Goal: Task Accomplishment & Management: Manage account settings

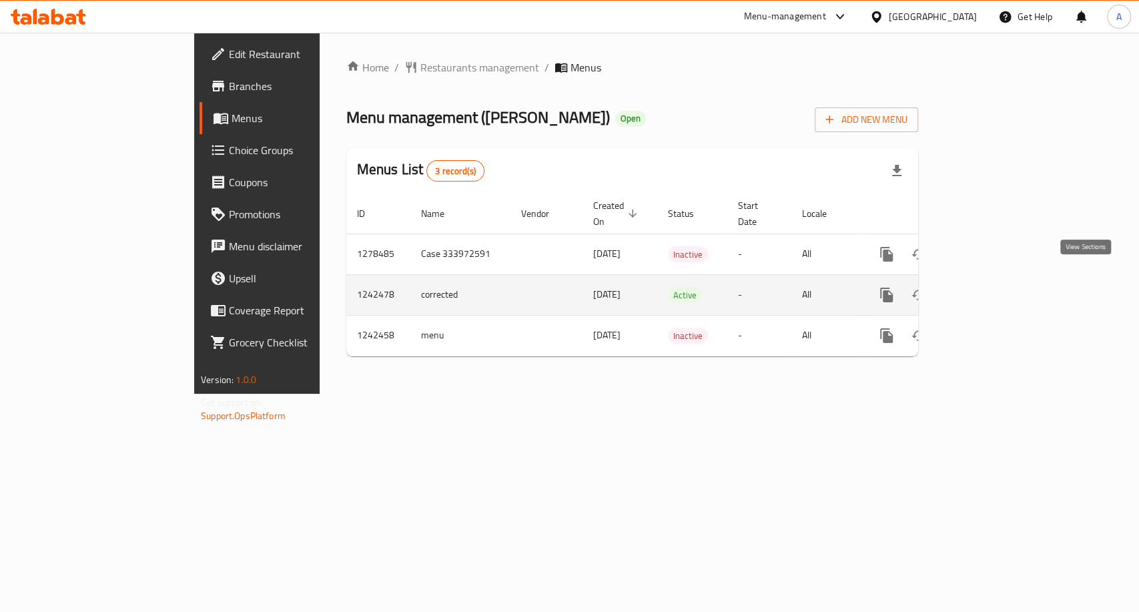
click at [989, 289] on icon "enhanced table" at bounding box center [983, 295] width 12 height 12
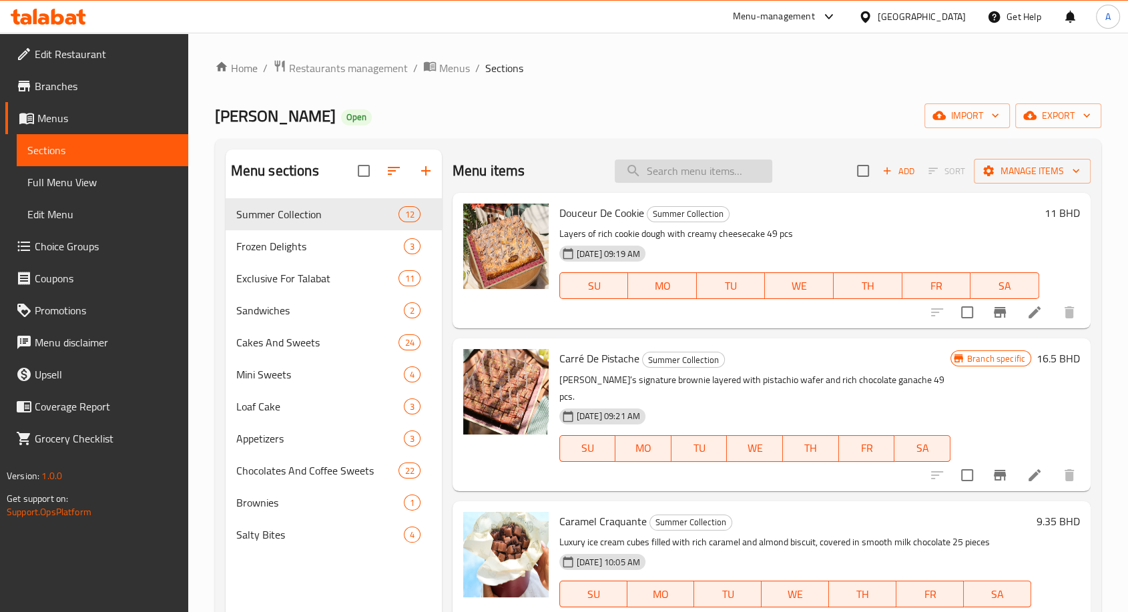
click at [683, 166] on input "search" at bounding box center [693, 170] width 157 height 23
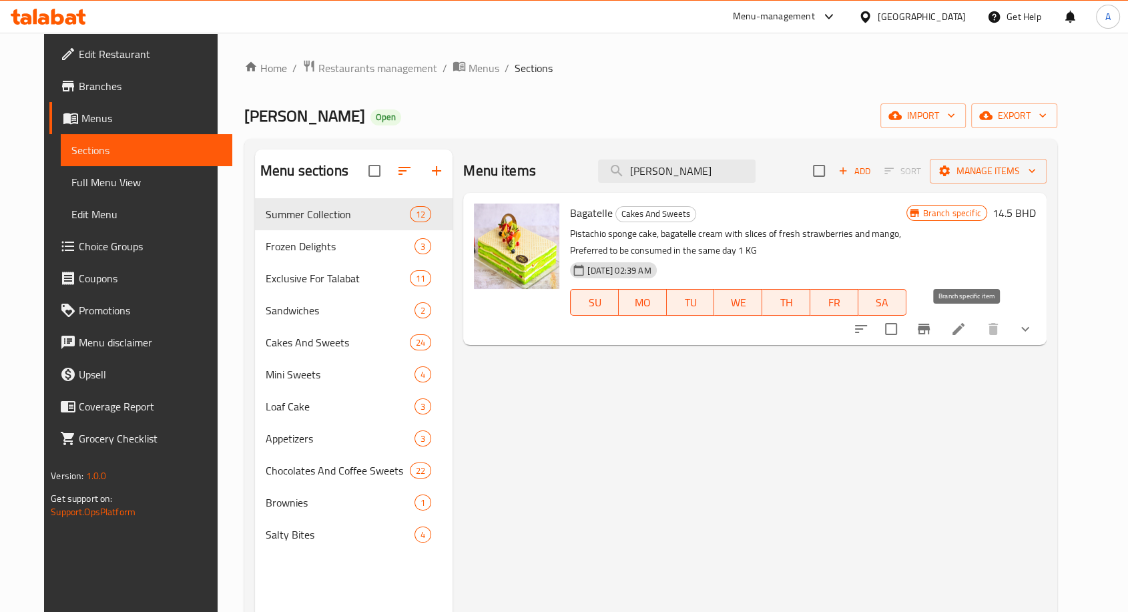
click at [940, 335] on button "Branch-specific-item" at bounding box center [923, 329] width 32 height 32
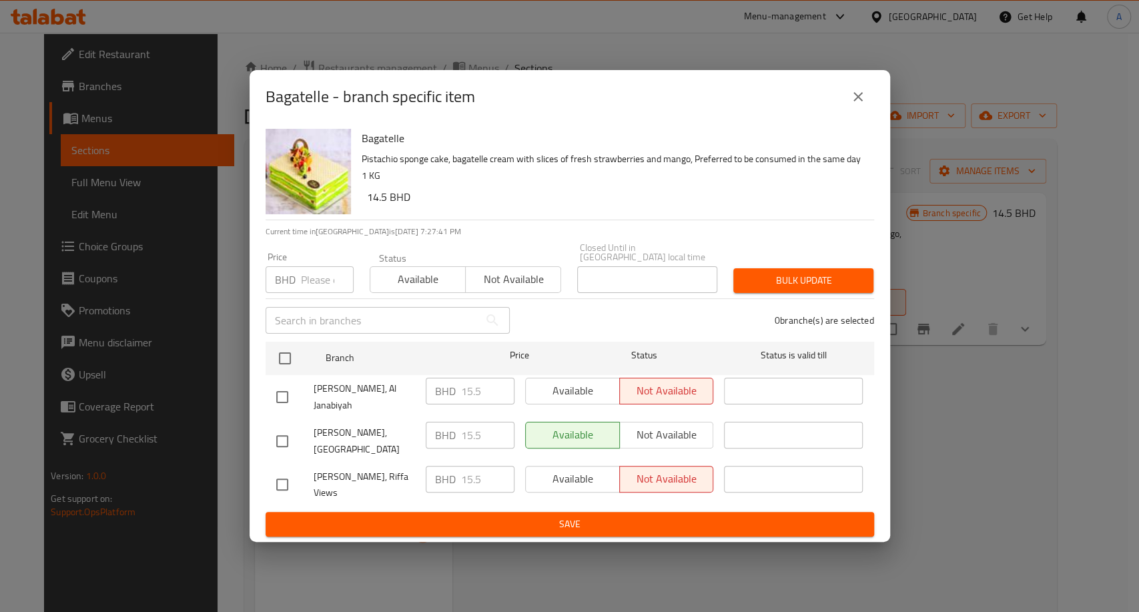
click at [858, 105] on icon "close" at bounding box center [858, 97] width 16 height 16
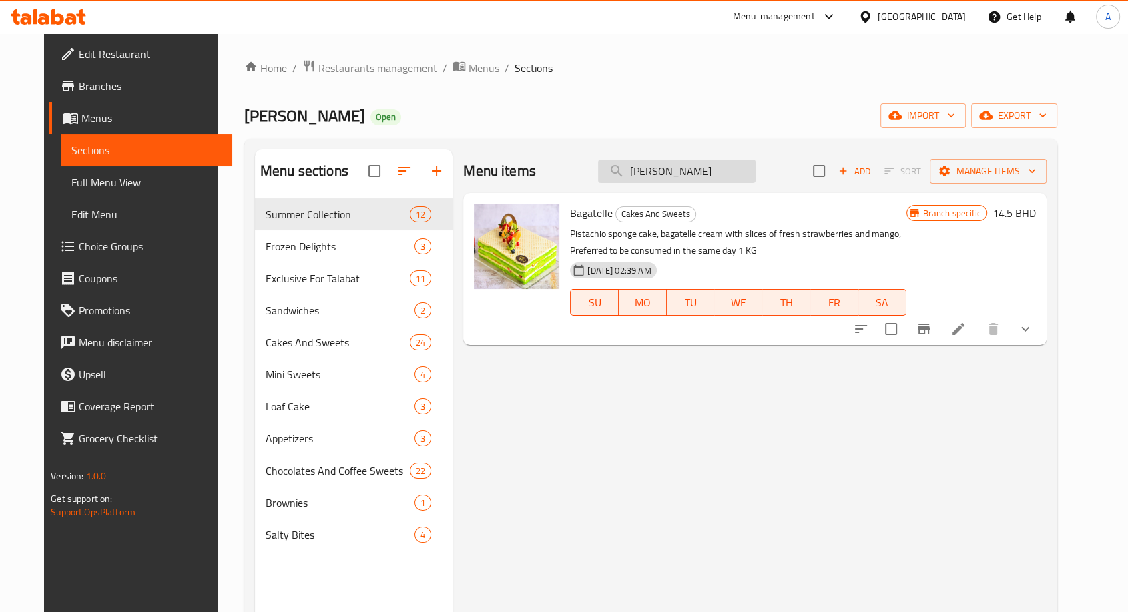
click at [710, 172] on input "[PERSON_NAME]" at bounding box center [676, 170] width 157 height 23
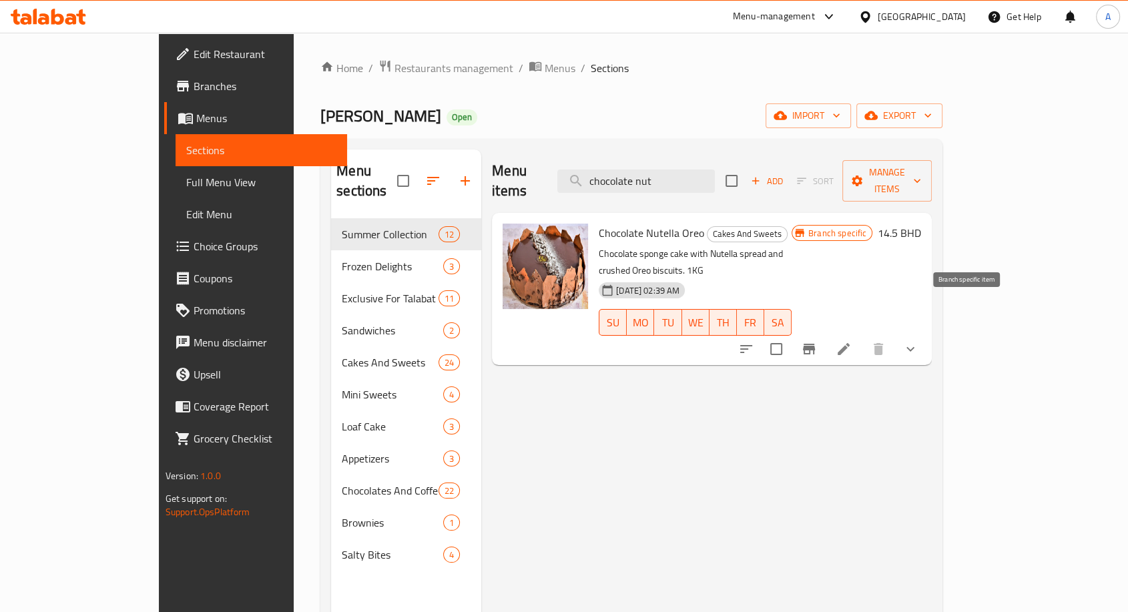
type input "chocolate nut"
click at [815, 344] on icon "Branch-specific-item" at bounding box center [809, 349] width 12 height 11
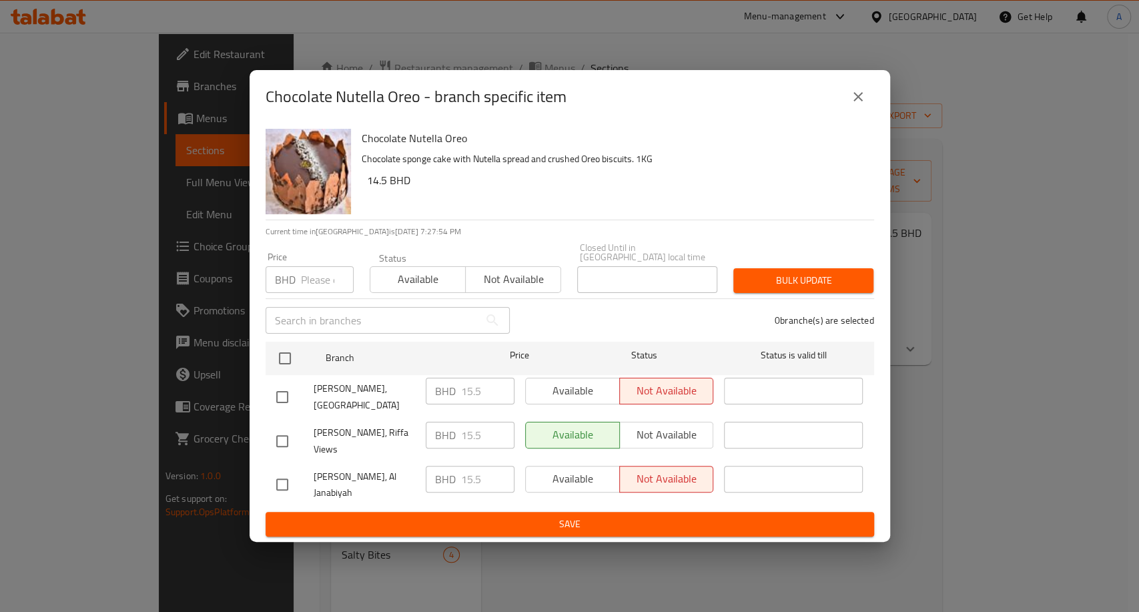
click at [669, 434] on div "Available Not available" at bounding box center [619, 435] width 189 height 27
click at [286, 439] on input "checkbox" at bounding box center [282, 441] width 28 height 28
checkbox input "true"
click at [639, 434] on span "Not available" at bounding box center [666, 434] width 83 height 19
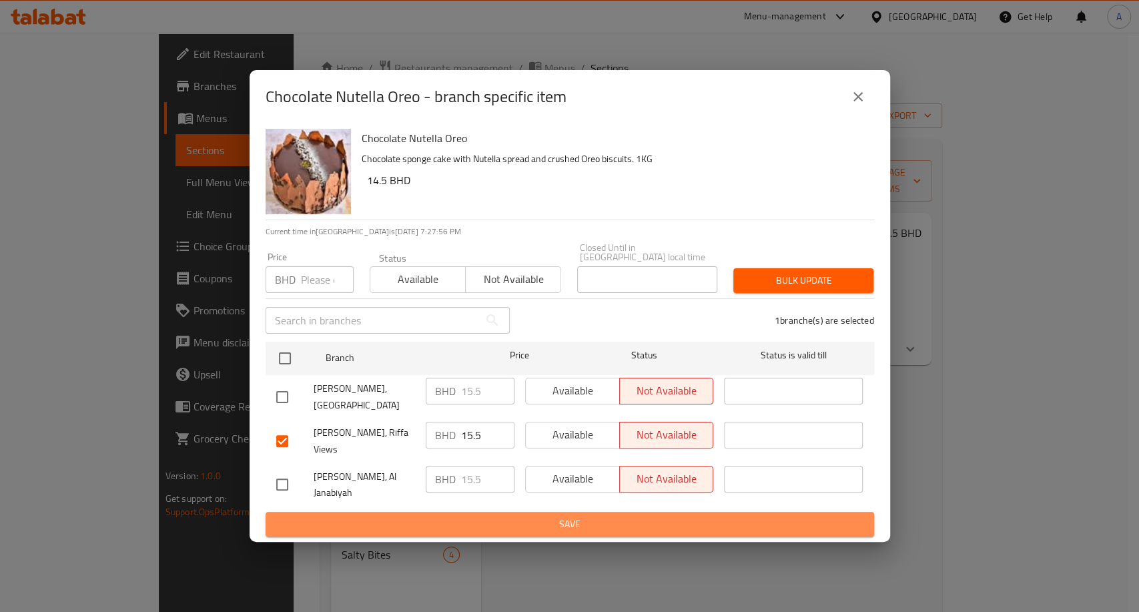
click at [577, 516] on span "Save" at bounding box center [569, 524] width 587 height 17
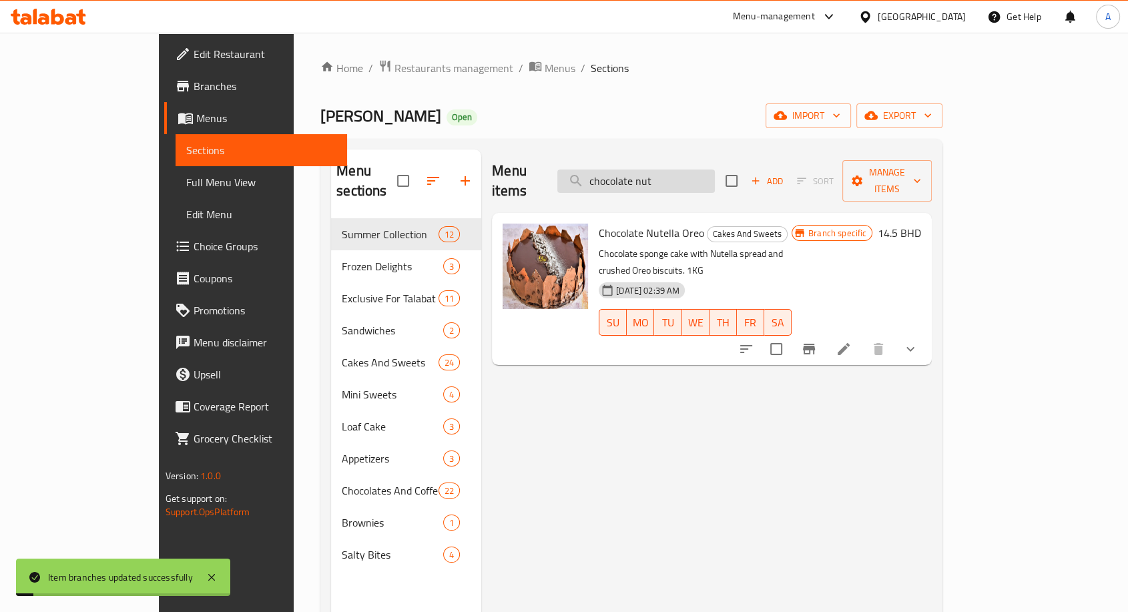
click at [683, 169] on input "chocolate nut" at bounding box center [635, 180] width 157 height 23
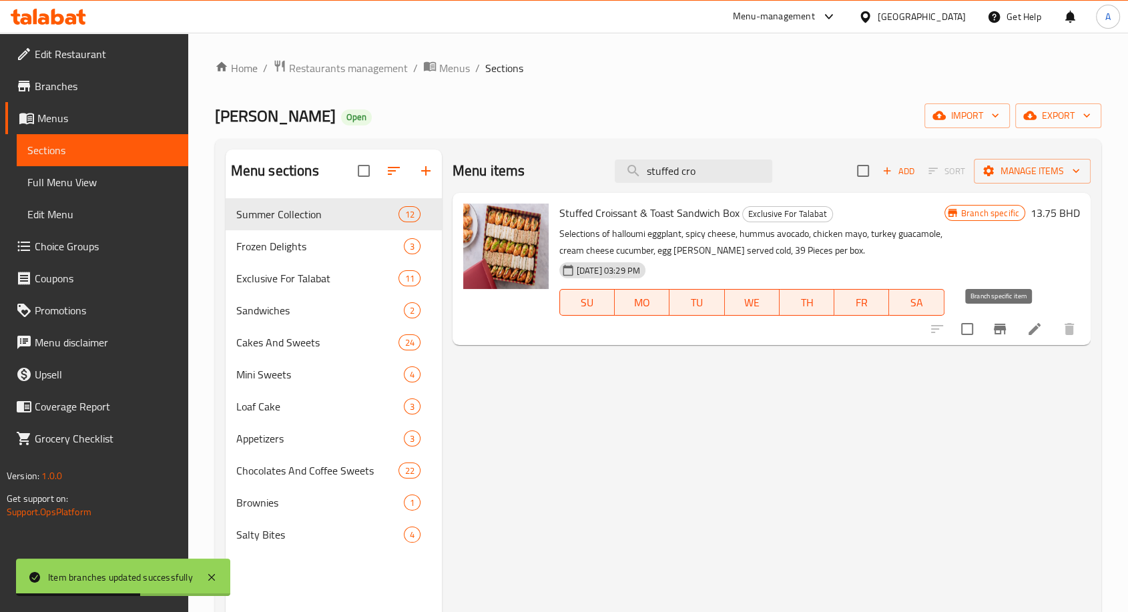
click at [1002, 328] on icon "Branch-specific-item" at bounding box center [1000, 329] width 12 height 11
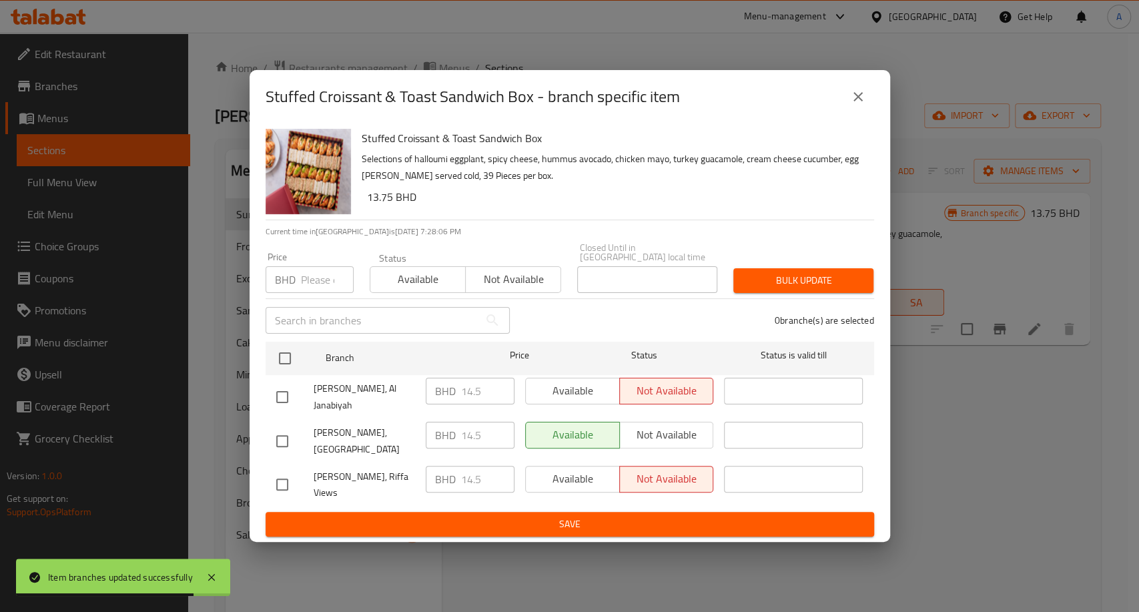
click at [862, 105] on icon "close" at bounding box center [858, 97] width 16 height 16
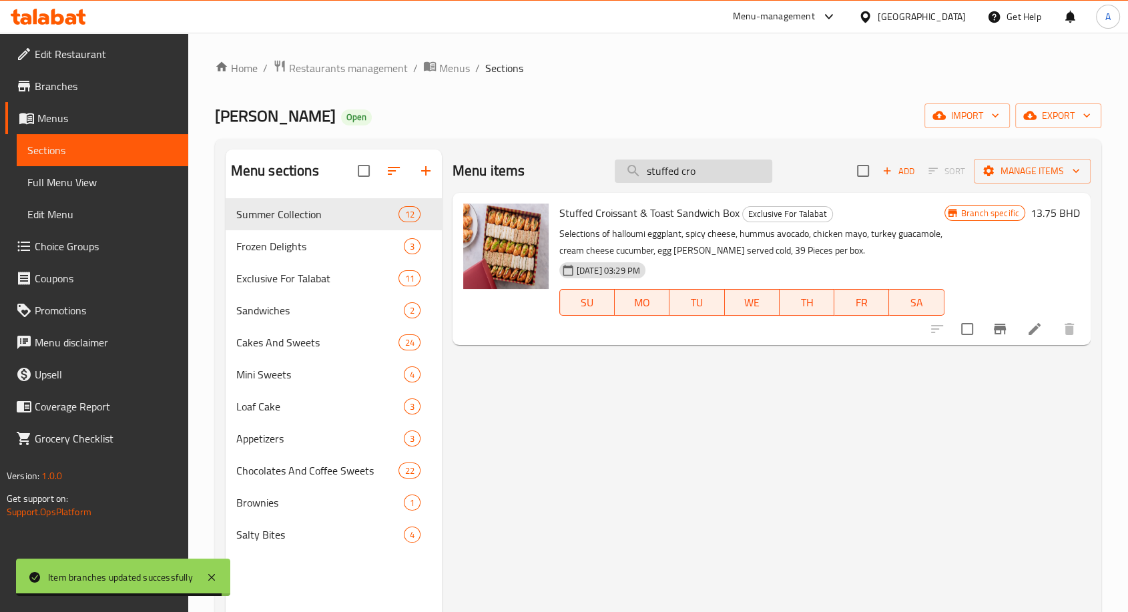
click at [688, 168] on input "stuffed cro" at bounding box center [693, 170] width 157 height 23
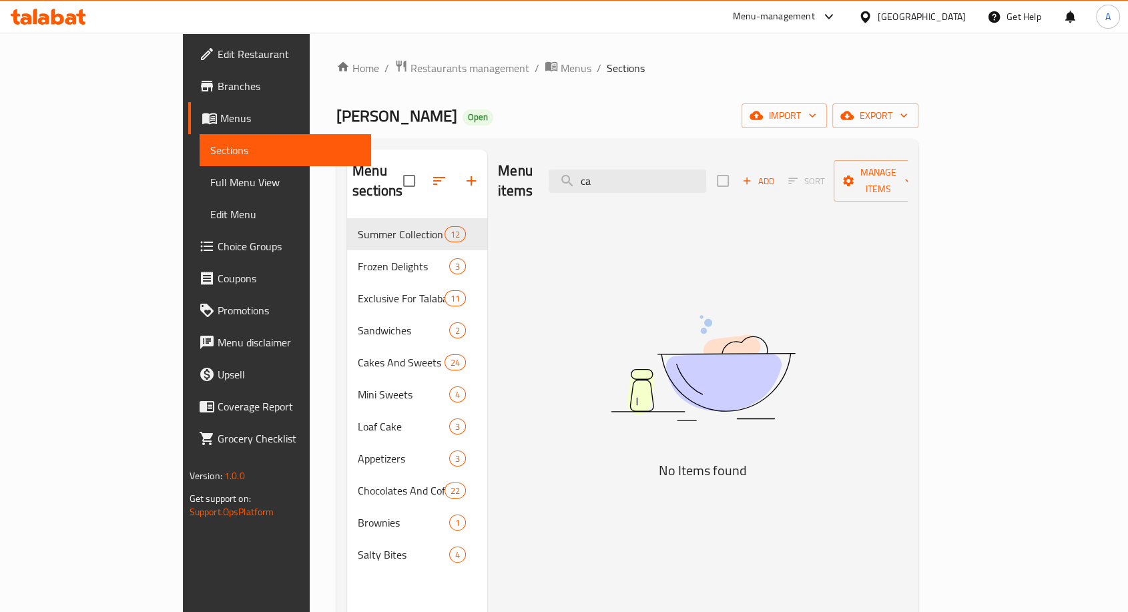
type input "c"
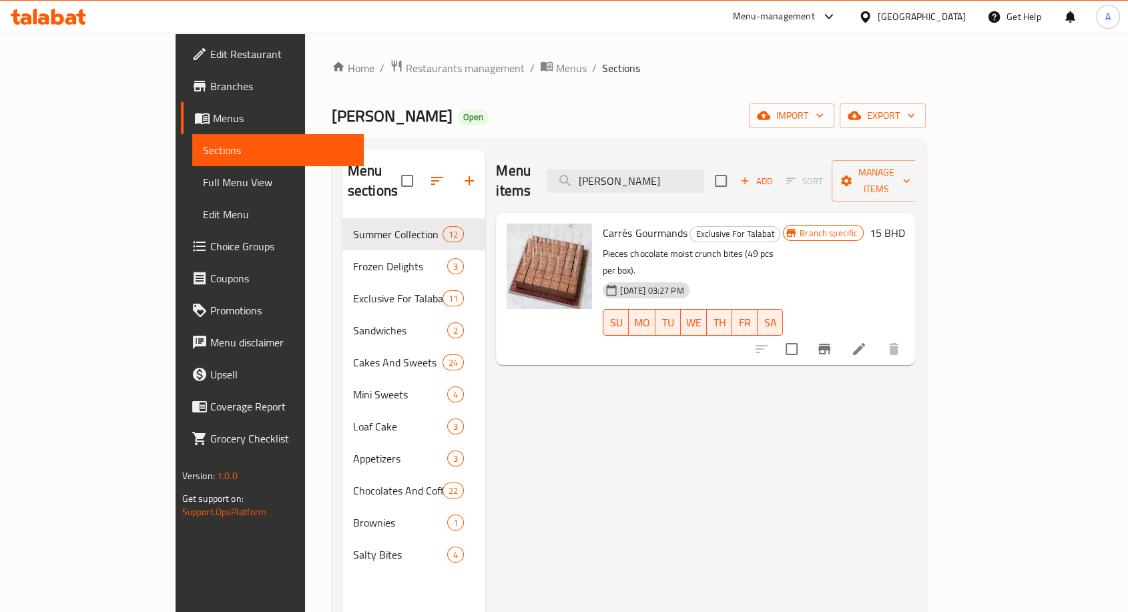
type input "[PERSON_NAME]"
click at [840, 333] on button "Branch-specific-item" at bounding box center [824, 349] width 32 height 32
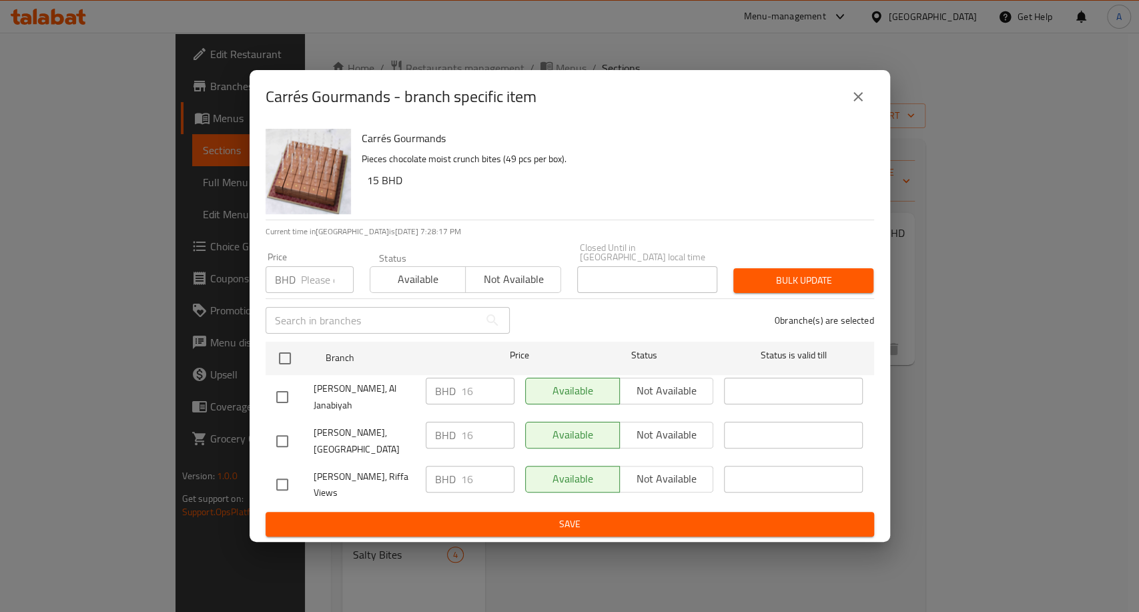
click at [286, 480] on input "checkbox" at bounding box center [282, 484] width 28 height 28
checkbox input "true"
click at [692, 480] on span "Not available" at bounding box center [666, 478] width 83 height 19
click at [604, 526] on span "Save" at bounding box center [569, 524] width 587 height 17
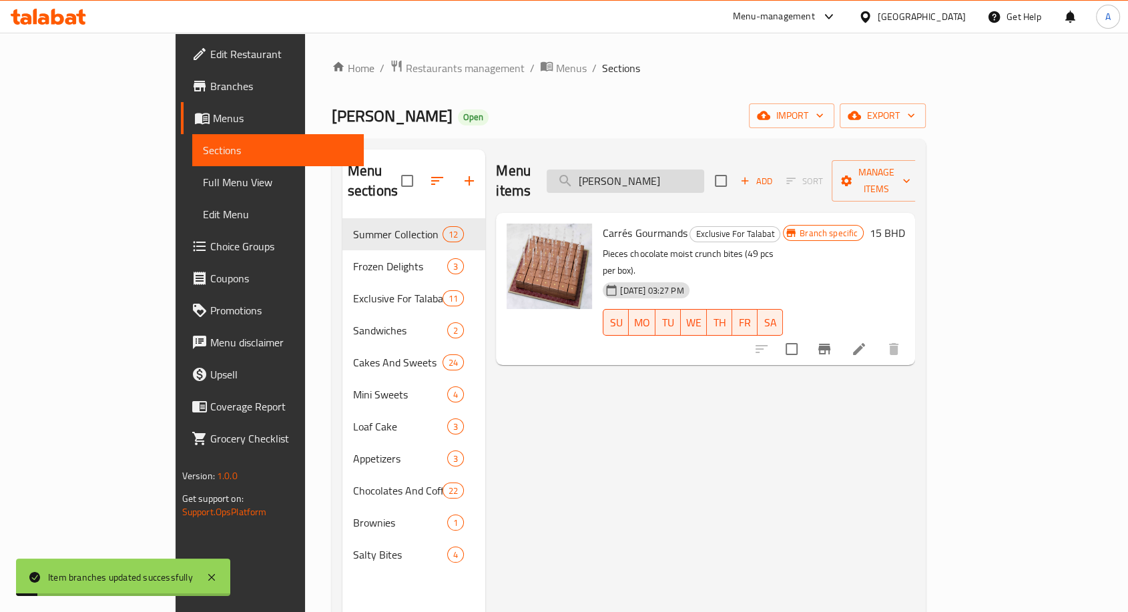
click at [690, 175] on input "[PERSON_NAME]" at bounding box center [625, 180] width 157 height 23
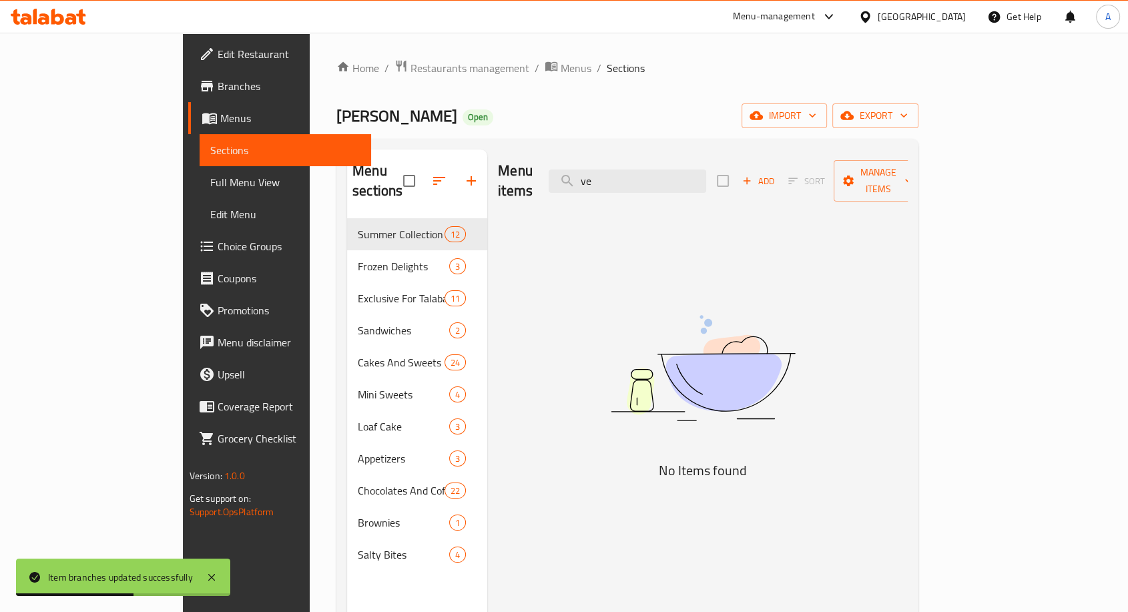
type input "v"
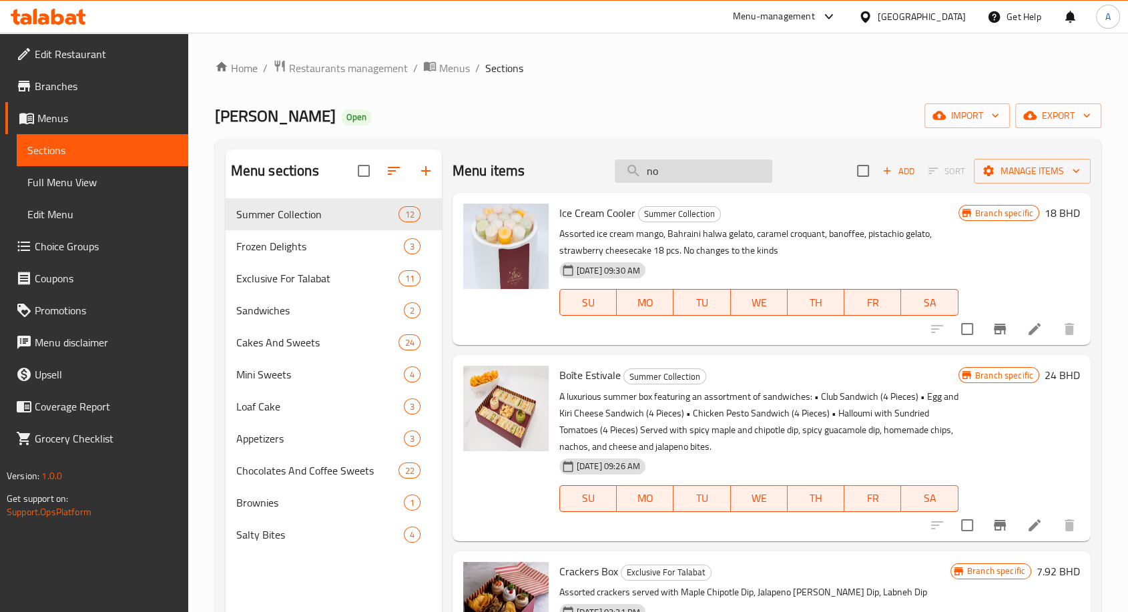
click at [675, 167] on input "no" at bounding box center [693, 170] width 157 height 23
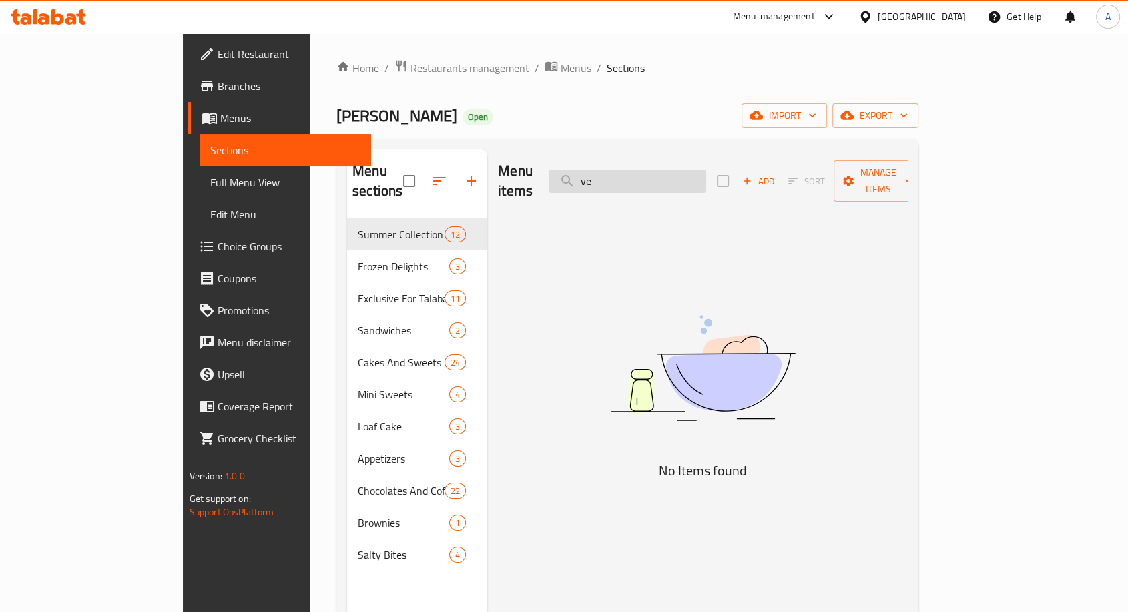
type input "v"
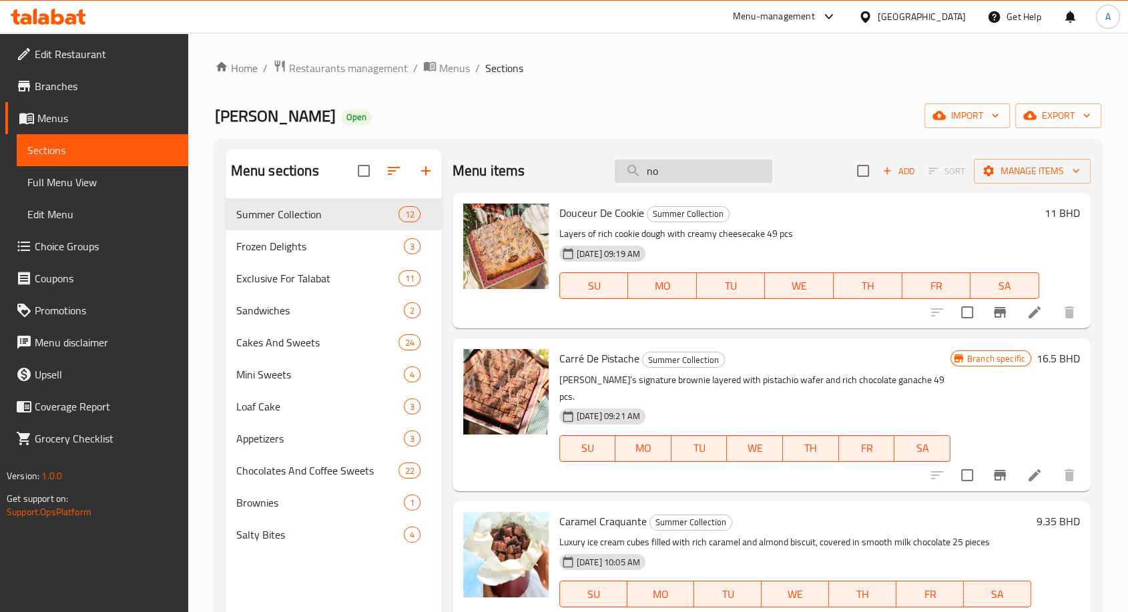
type input "n"
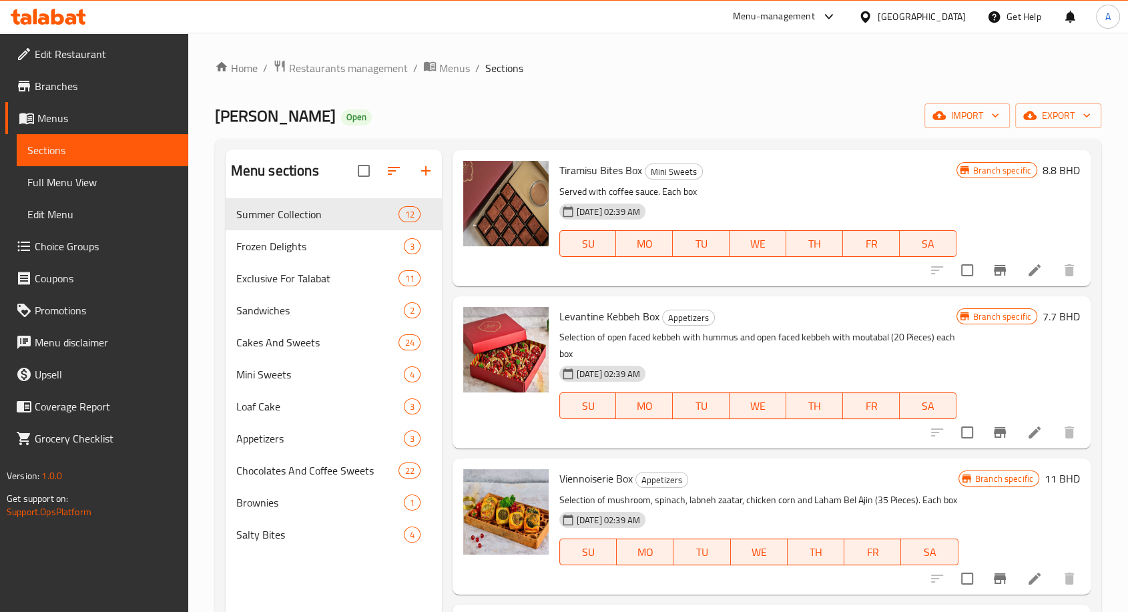
scroll to position [1617, 0]
type input "box"
click at [988, 569] on button "Branch-specific-item" at bounding box center [1000, 579] width 32 height 32
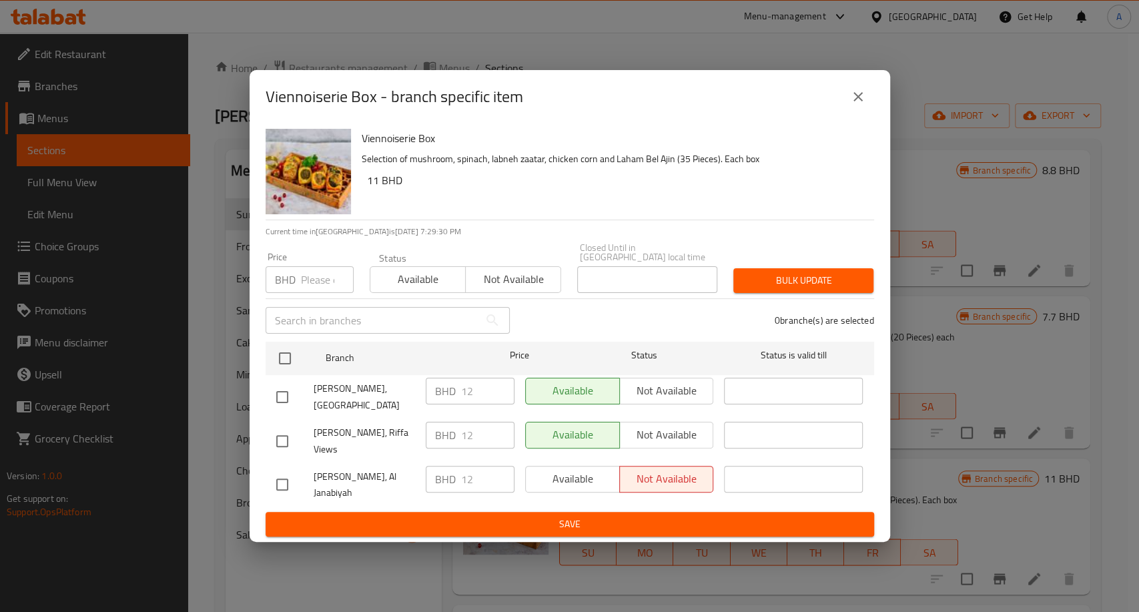
click at [278, 446] on input "checkbox" at bounding box center [282, 441] width 28 height 28
checkbox input "true"
click at [657, 431] on span "Not available" at bounding box center [666, 434] width 83 height 19
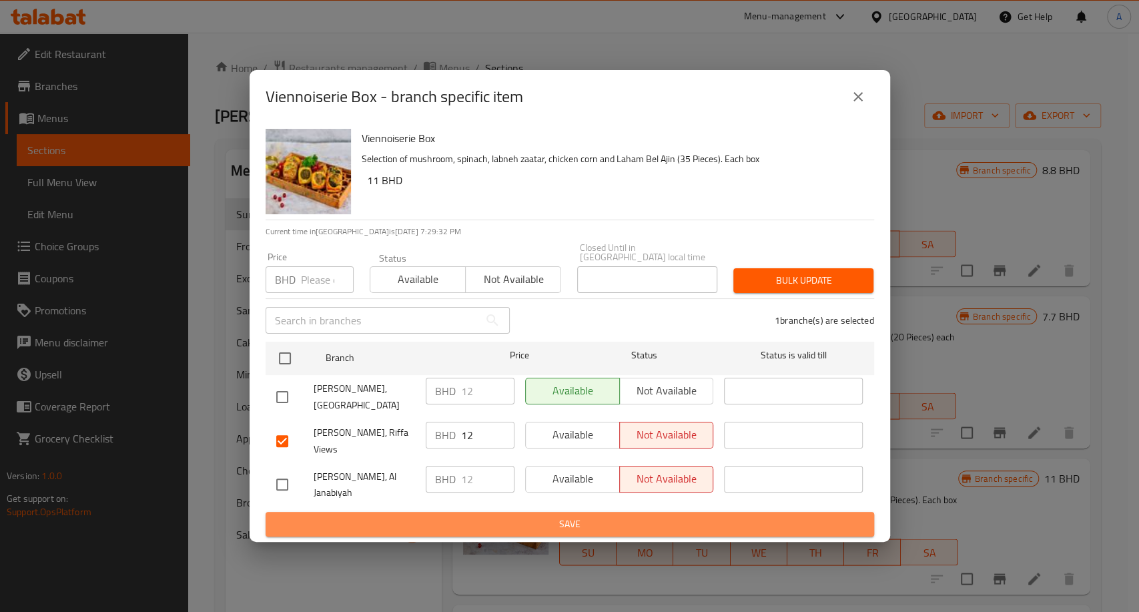
click at [609, 516] on span "Save" at bounding box center [569, 524] width 587 height 17
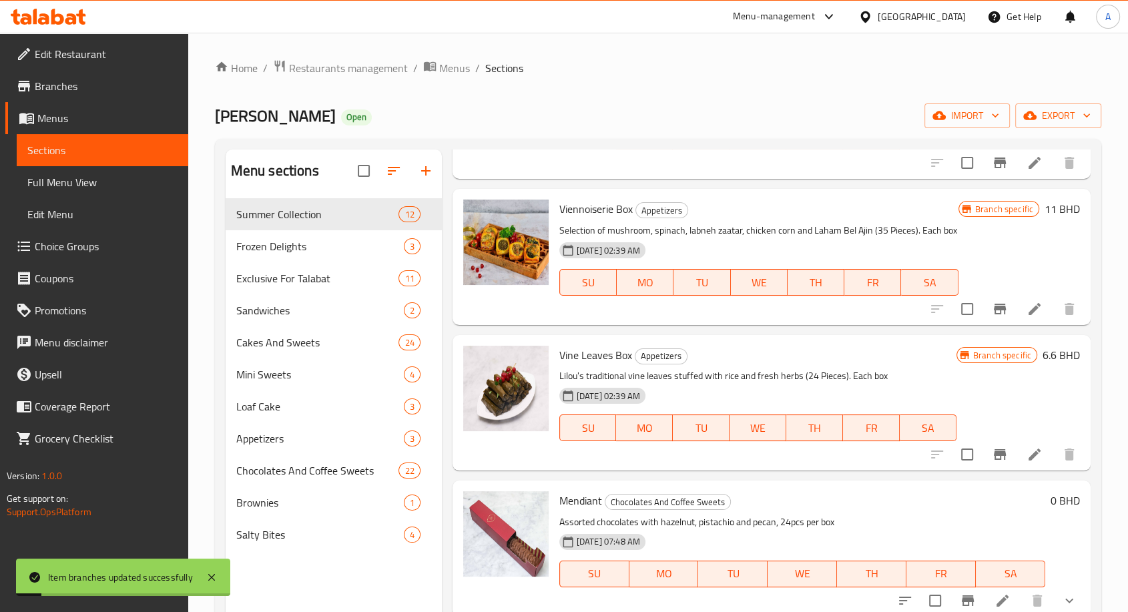
scroll to position [73, 0]
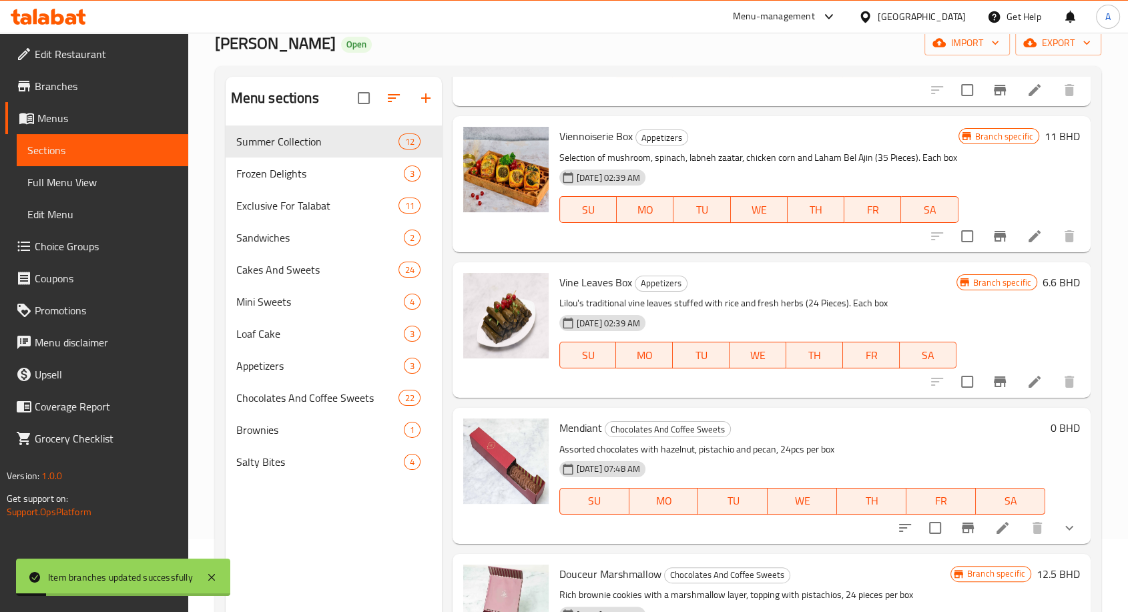
click at [827, 525] on div "[DATE] 07:48 AM SU MO TU WE TH FR SA" at bounding box center [802, 492] width 496 height 72
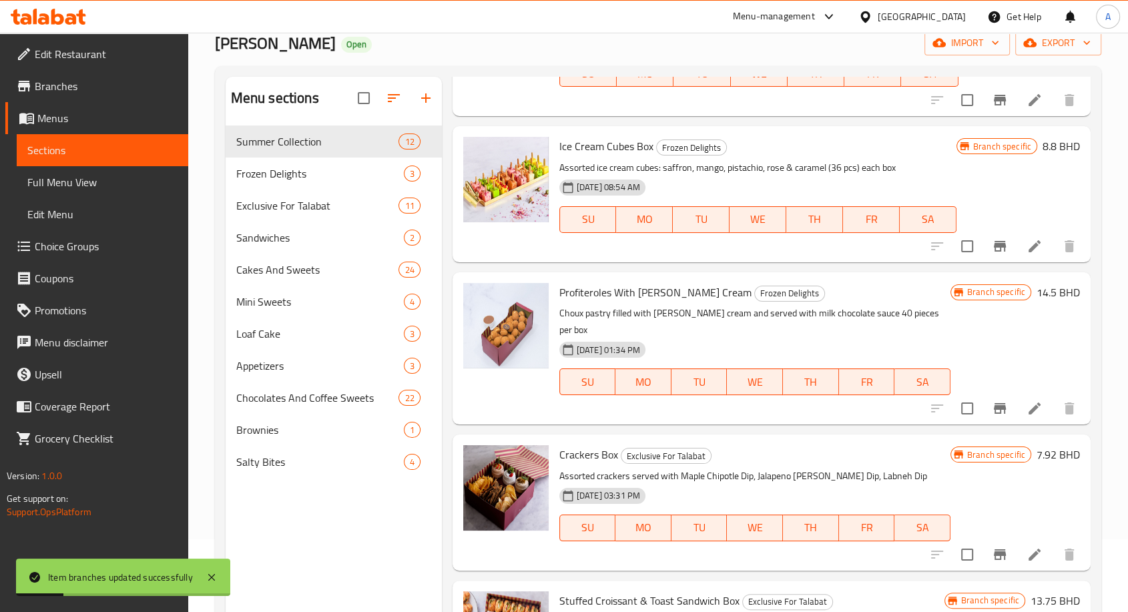
scroll to position [0, 0]
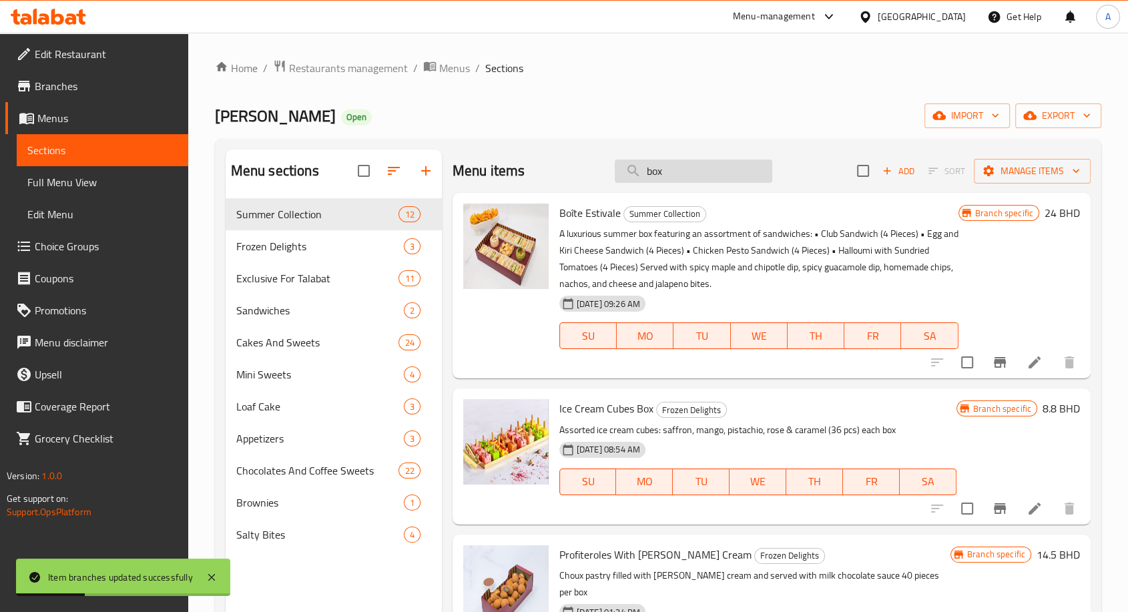
click at [667, 175] on input "box" at bounding box center [693, 170] width 157 height 23
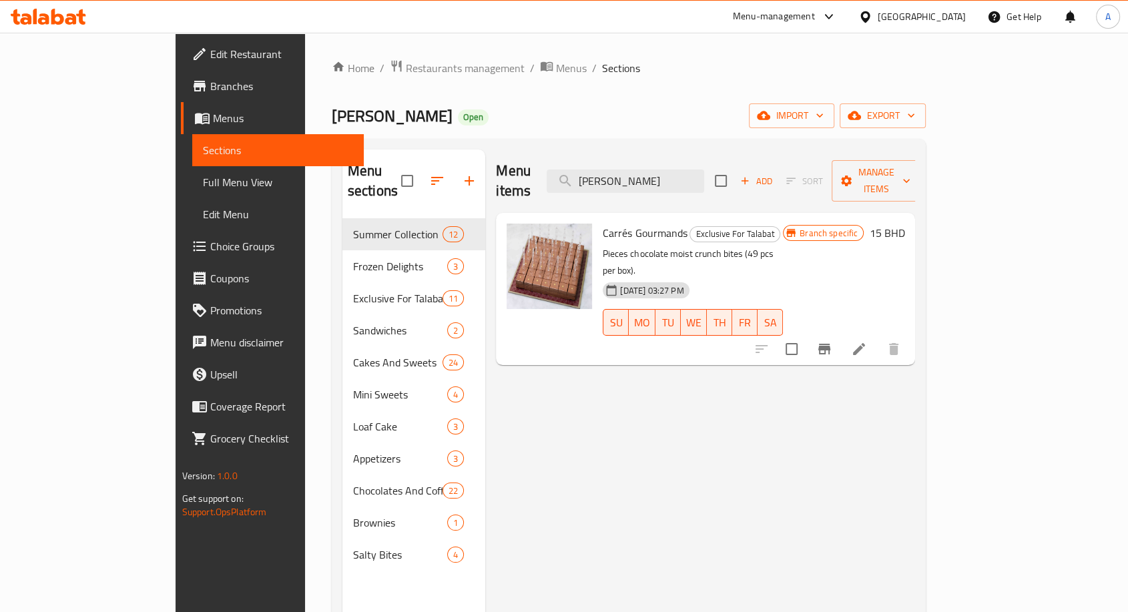
type input "[PERSON_NAME]"
